Goal: Information Seeking & Learning: Learn about a topic

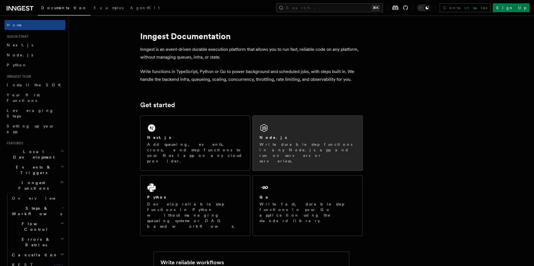
click at [298, 135] on div "Node.js" at bounding box center [307, 138] width 96 height 6
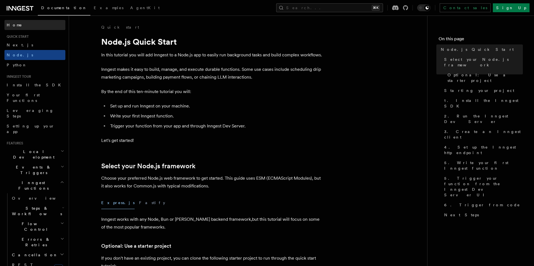
click at [31, 24] on link "Home" at bounding box center [34, 25] width 61 height 10
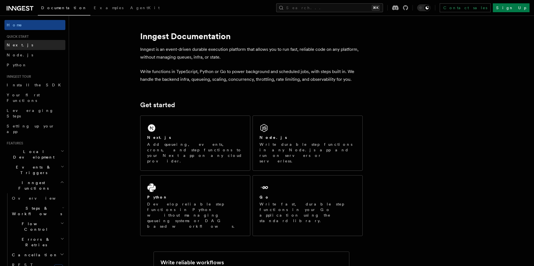
click at [17, 43] on span "Next.js" at bounding box center [20, 45] width 26 height 4
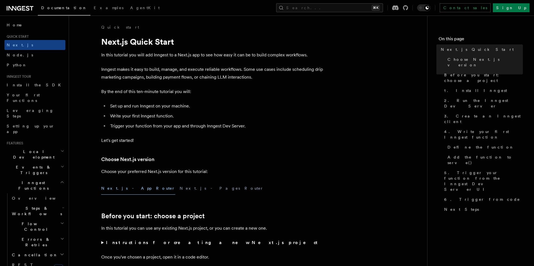
click at [21, 9] on icon at bounding box center [19, 8] width 4 height 4
